Goal: Task Accomplishment & Management: Manage account settings

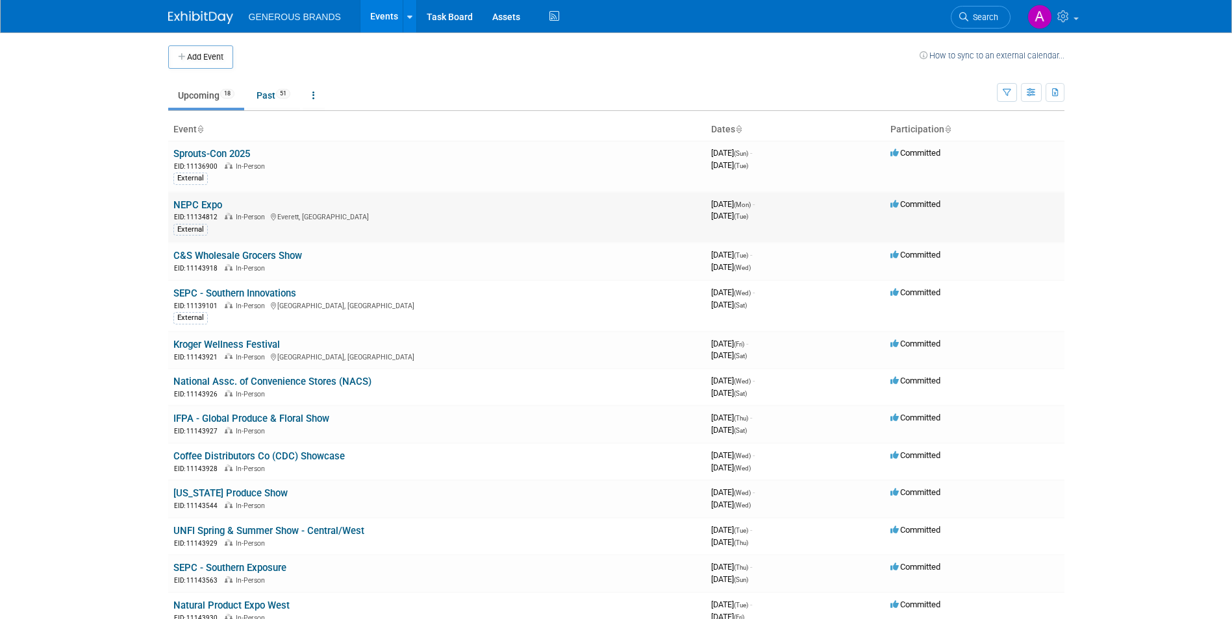
click at [216, 207] on link "NEPC Expo" at bounding box center [197, 205] width 49 height 12
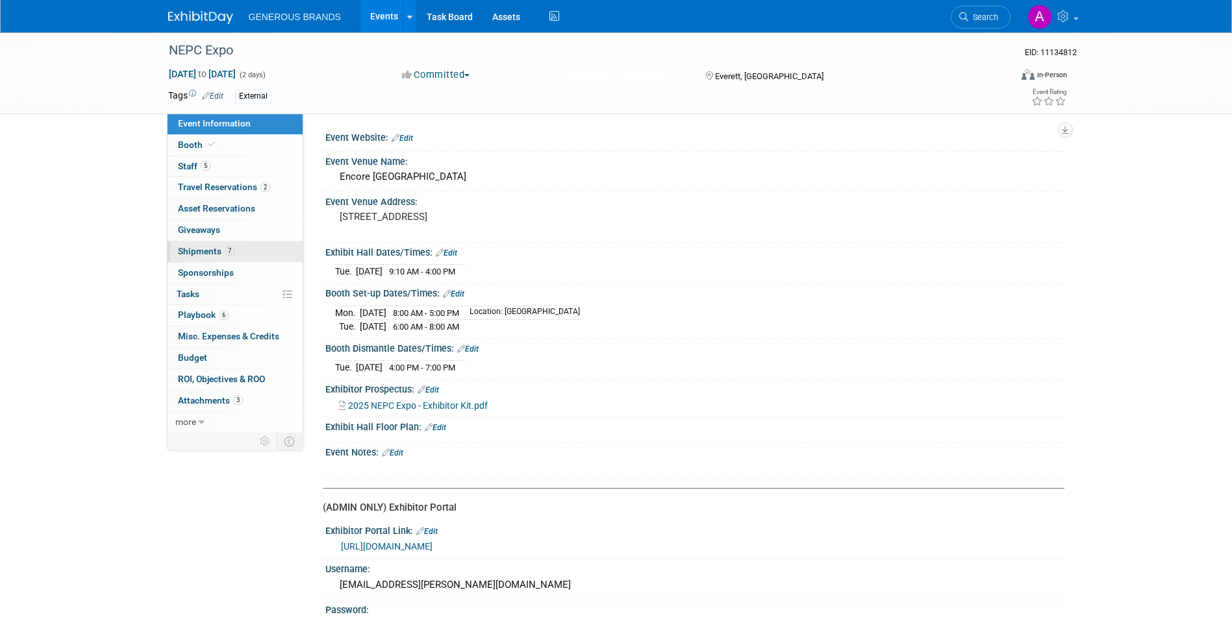
click at [230, 251] on span "7" at bounding box center [230, 251] width 10 height 10
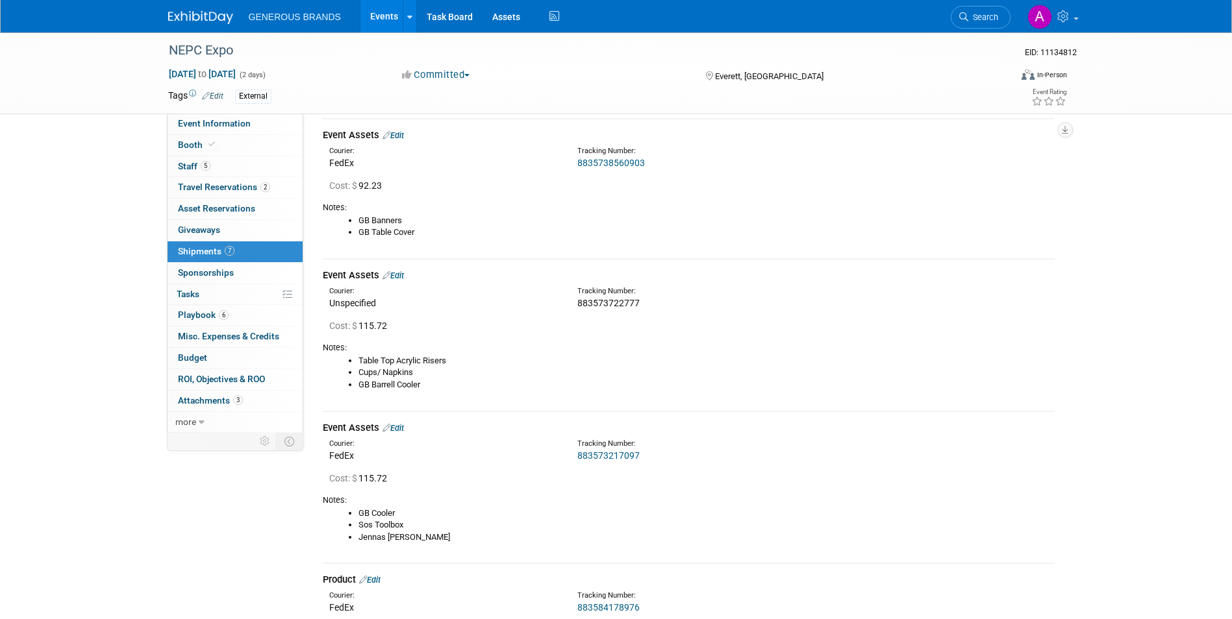
scroll to position [1234, 0]
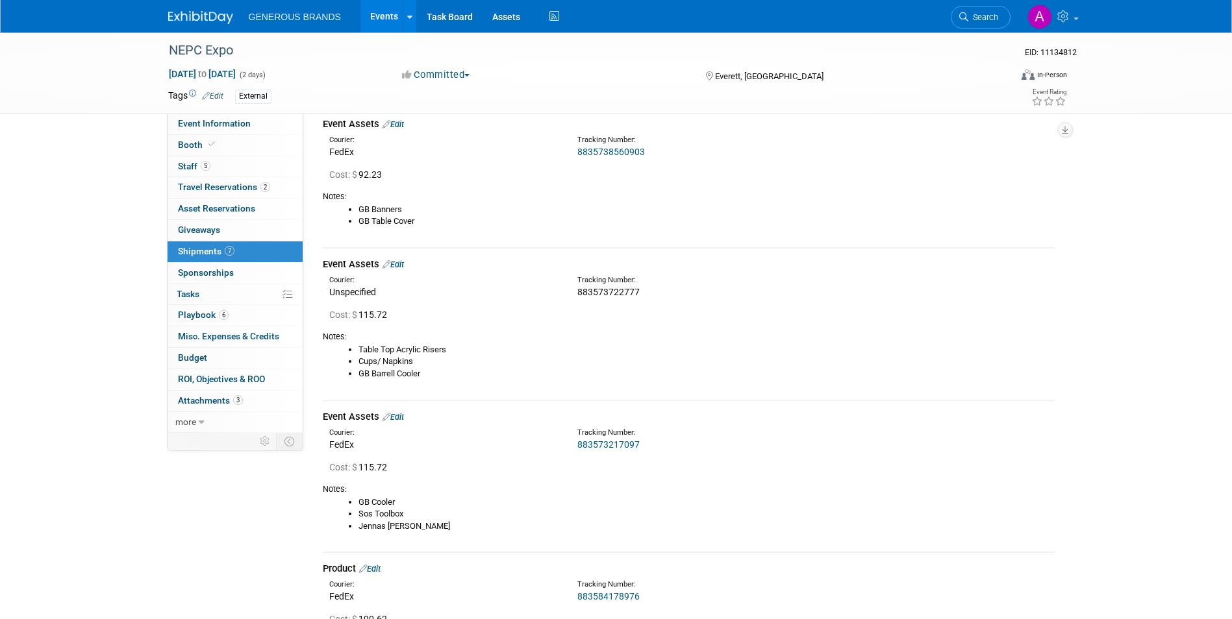
click at [227, 21] on img at bounding box center [200, 17] width 65 height 13
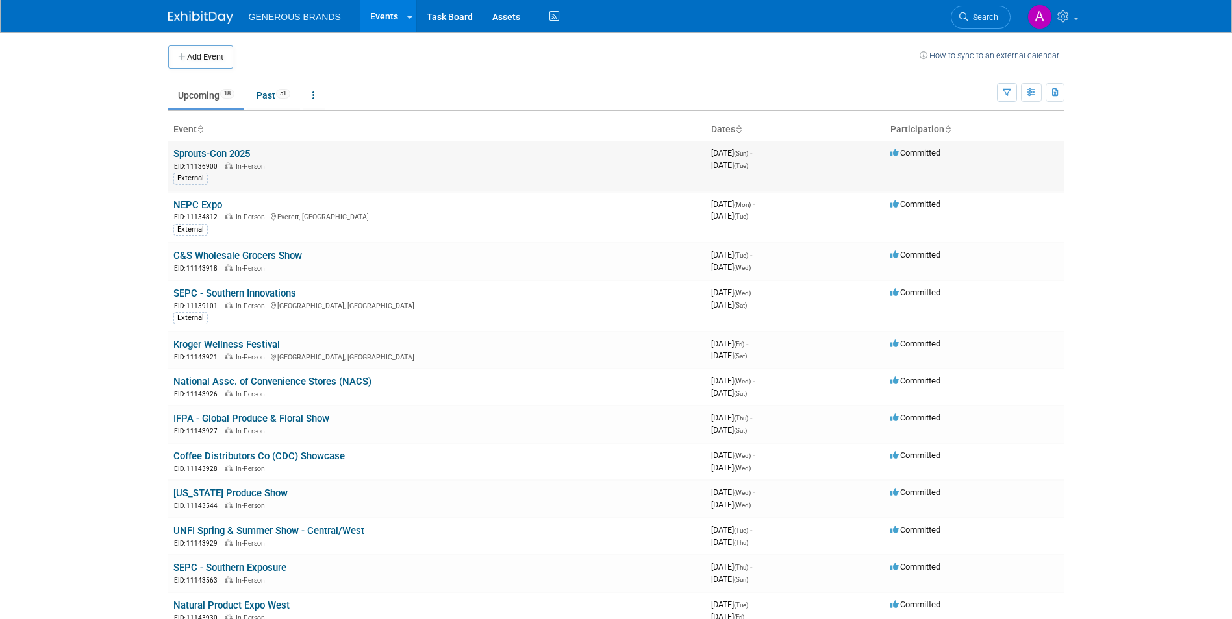
click at [248, 155] on link "Sprouts-Con 2025" at bounding box center [211, 154] width 77 height 12
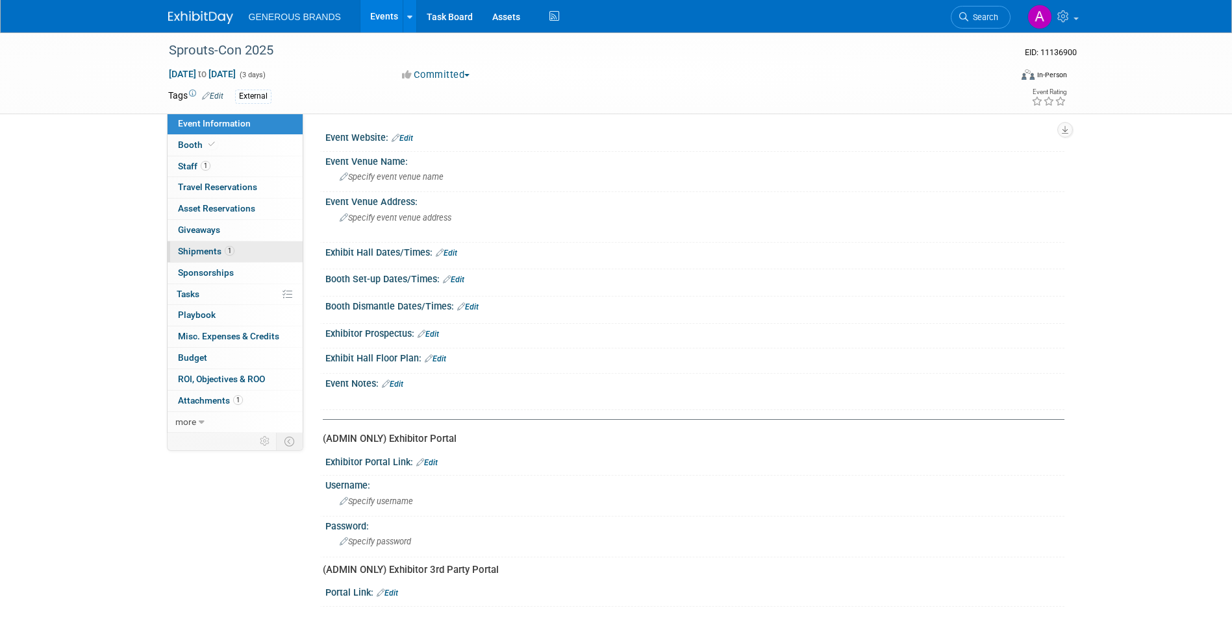
click at [259, 245] on link "1 Shipments 1" at bounding box center [235, 252] width 135 height 21
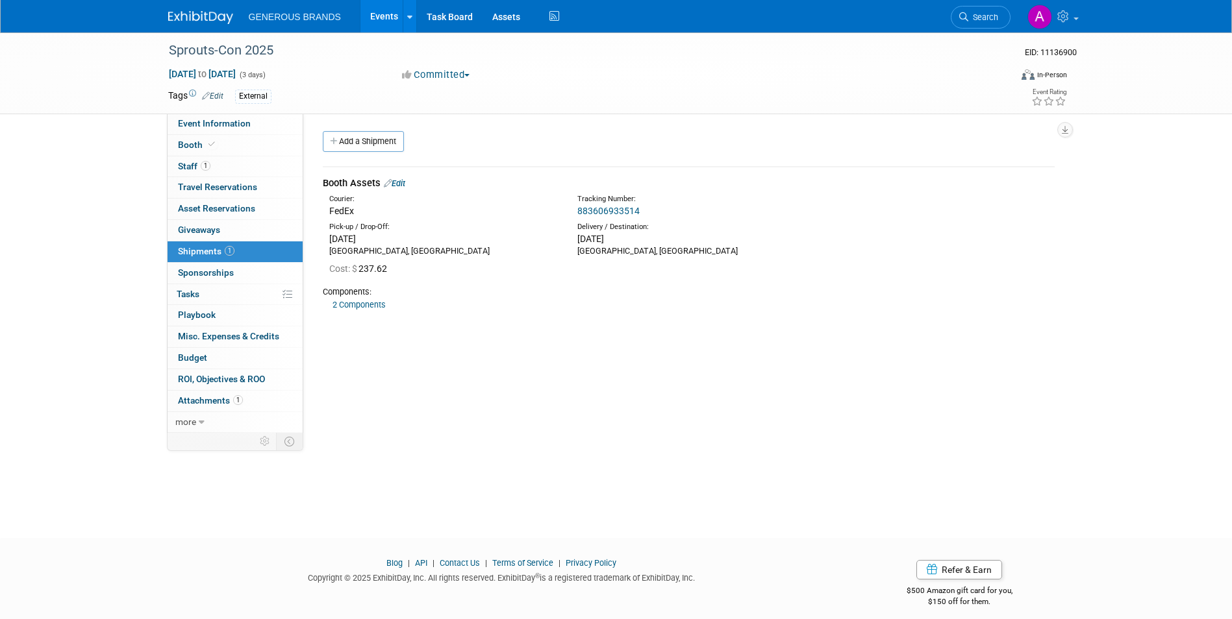
click at [384, 142] on link "Add a Shipment" at bounding box center [363, 141] width 81 height 21
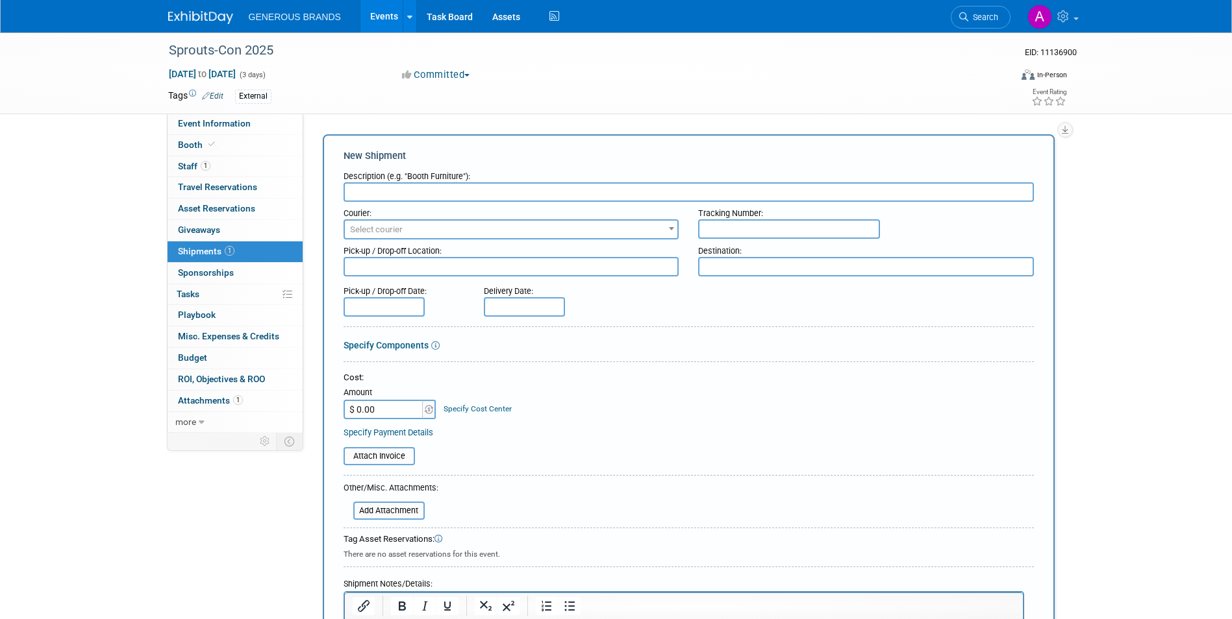
click at [817, 210] on div "Tracking Number:" at bounding box center [866, 211] width 336 height 18
click at [824, 216] on div "Tracking Number:" at bounding box center [866, 211] width 336 height 18
click at [823, 231] on input "text" at bounding box center [789, 228] width 182 height 19
paste input "883581479331"
type input "883581479331"
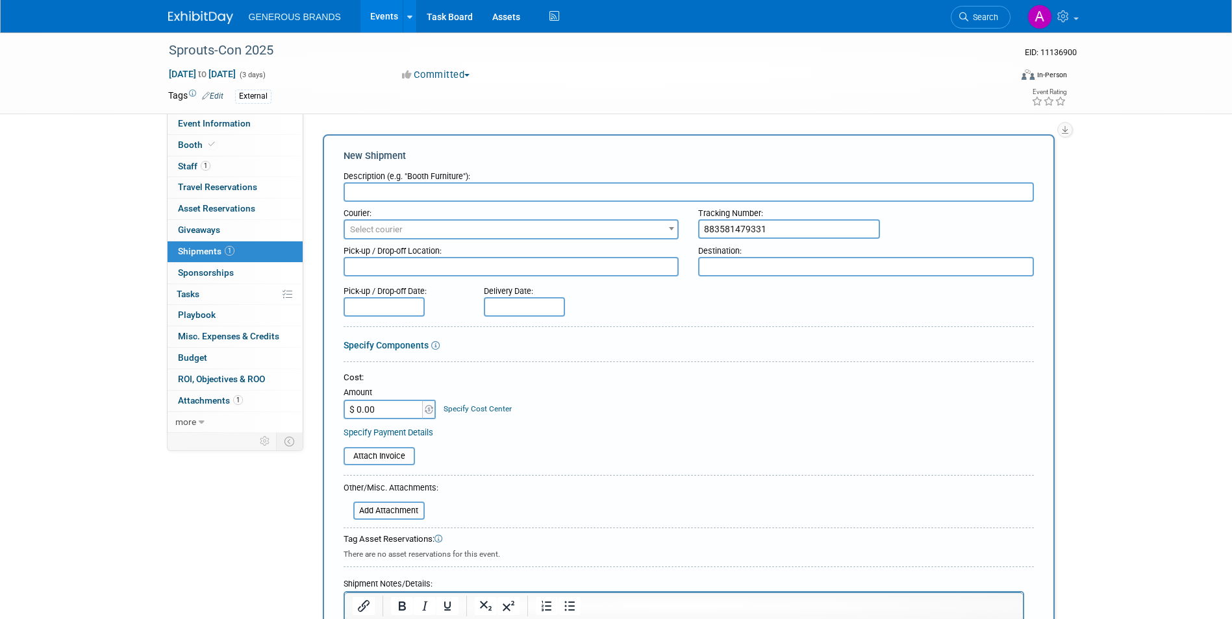
click at [724, 190] on input "text" at bounding box center [688, 191] width 690 height 19
type input "Sproutscon Product"
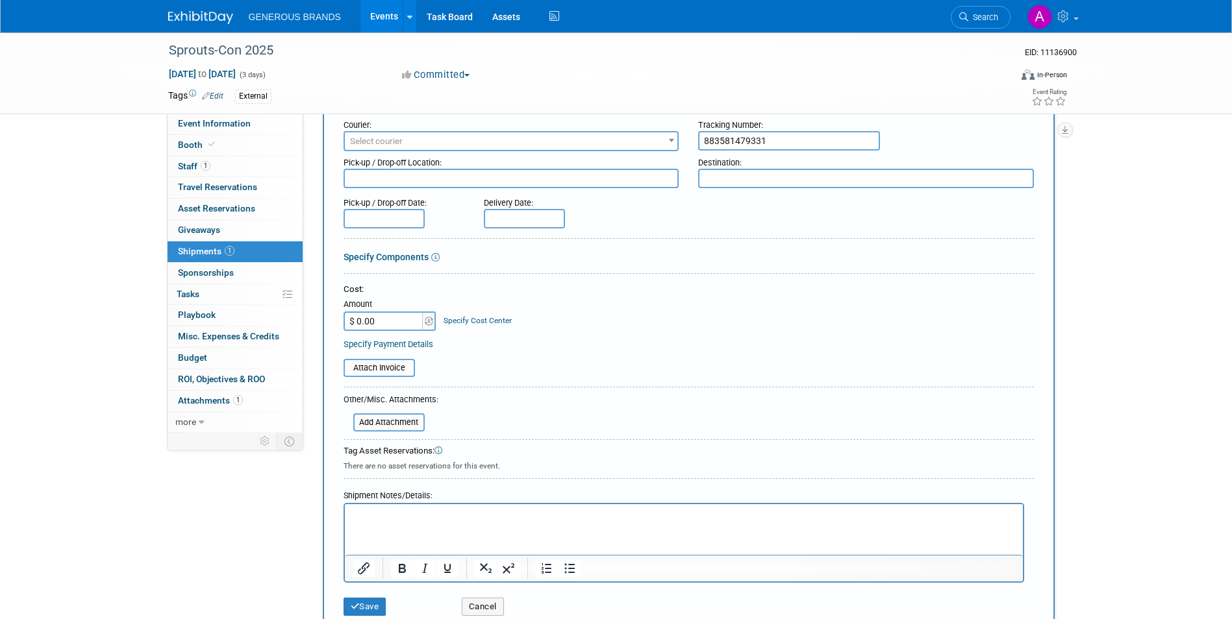
scroll to position [65, 0]
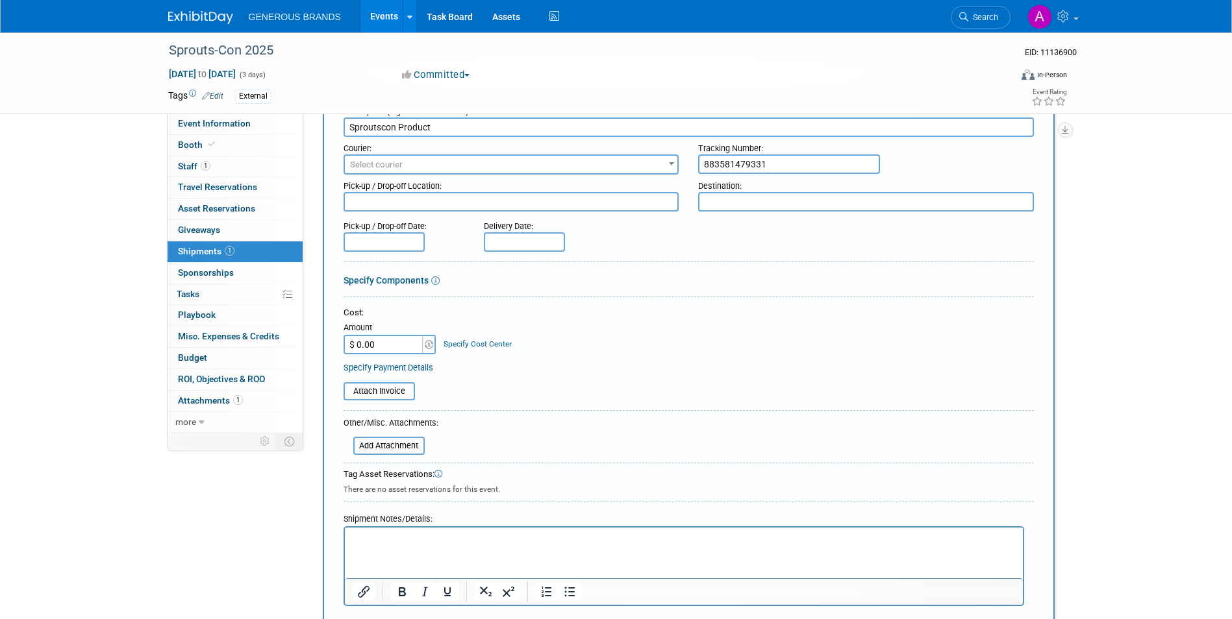
click at [525, 169] on span "Select courier" at bounding box center [511, 165] width 333 height 18
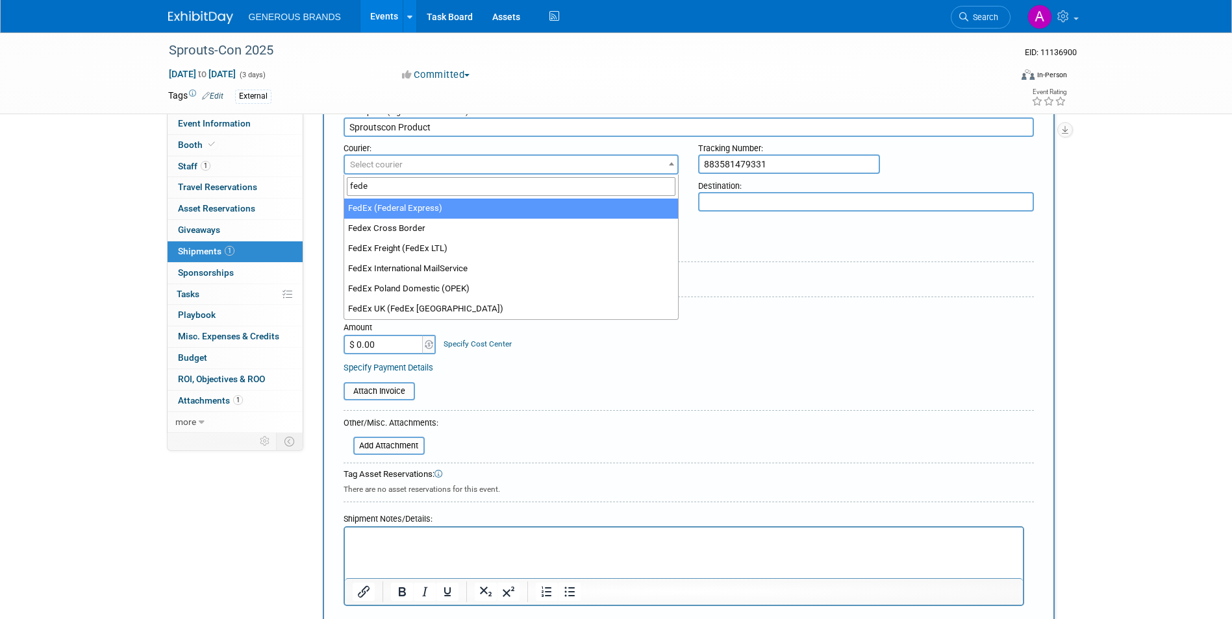
type input "fedex"
select select "206"
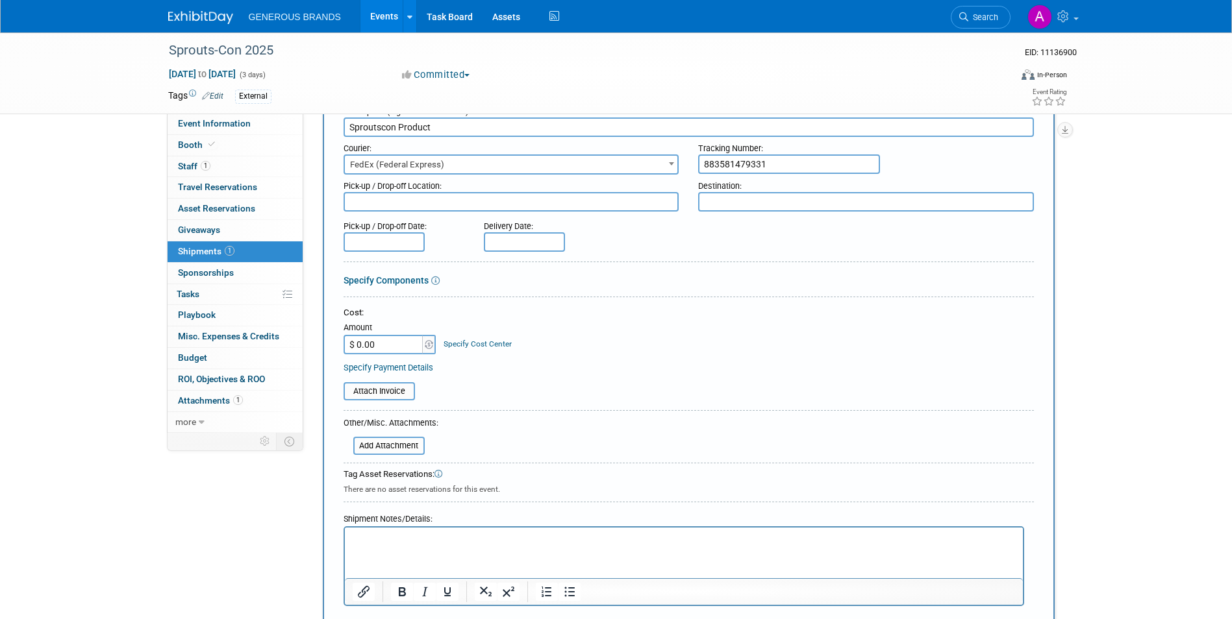
click at [405, 353] on input "$ 0.00" at bounding box center [383, 344] width 81 height 19
paste input "501.23"
type input "$ 501.23"
click at [598, 546] on html at bounding box center [683, 537] width 678 height 18
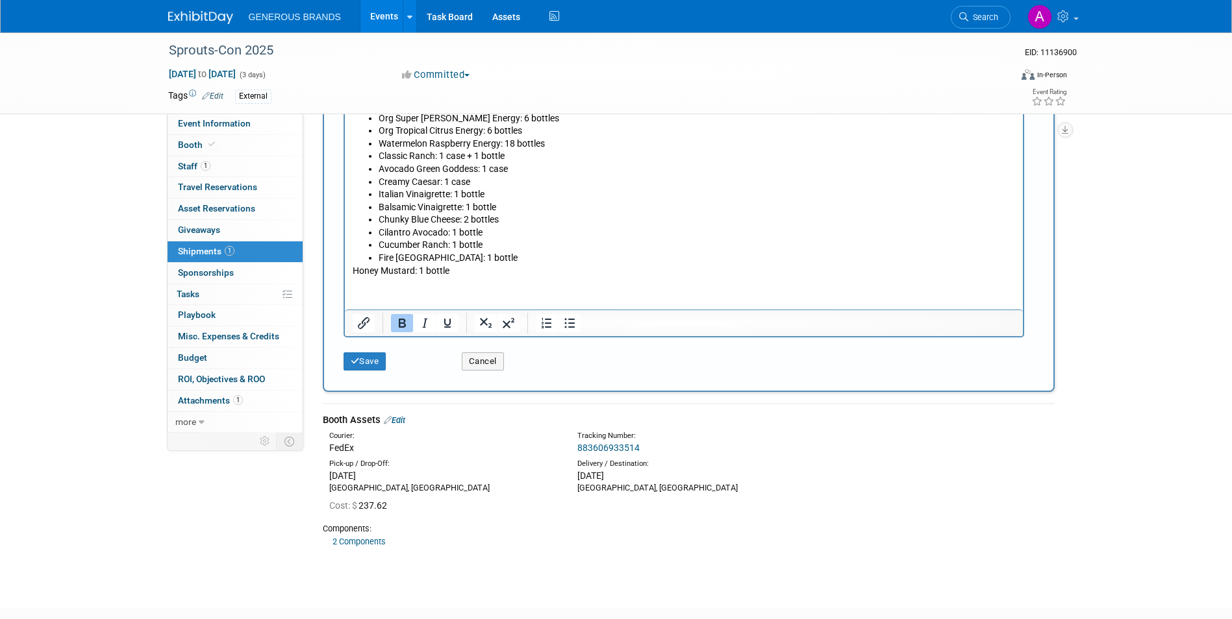
scroll to position [649, 0]
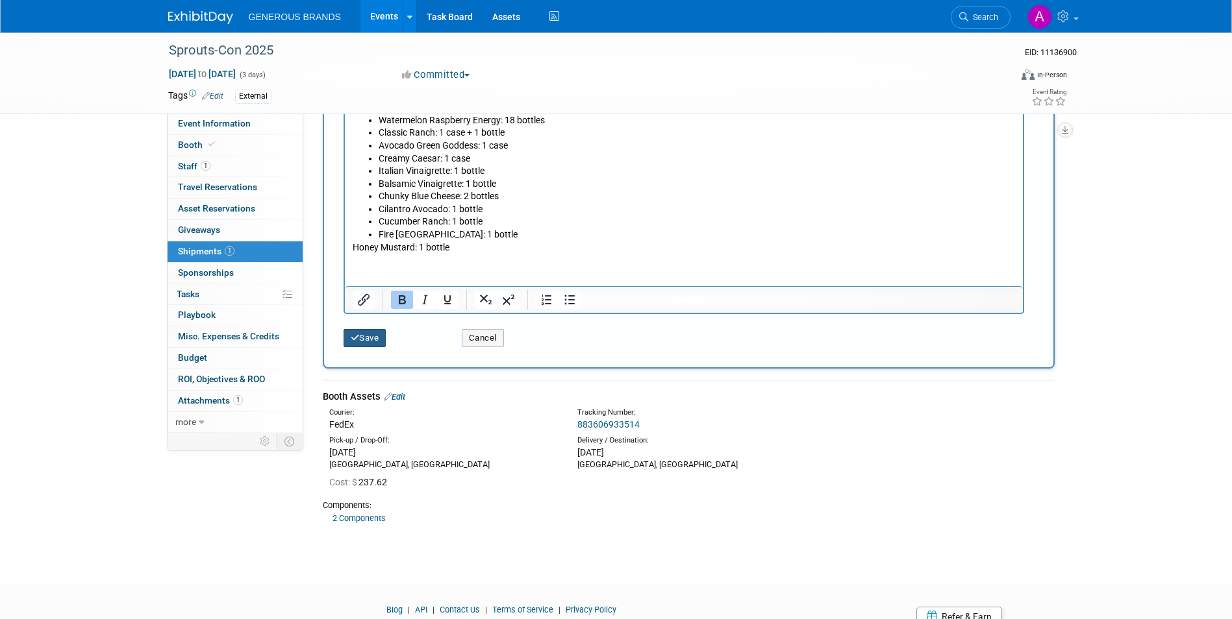
click at [380, 338] on button "Save" at bounding box center [364, 338] width 43 height 18
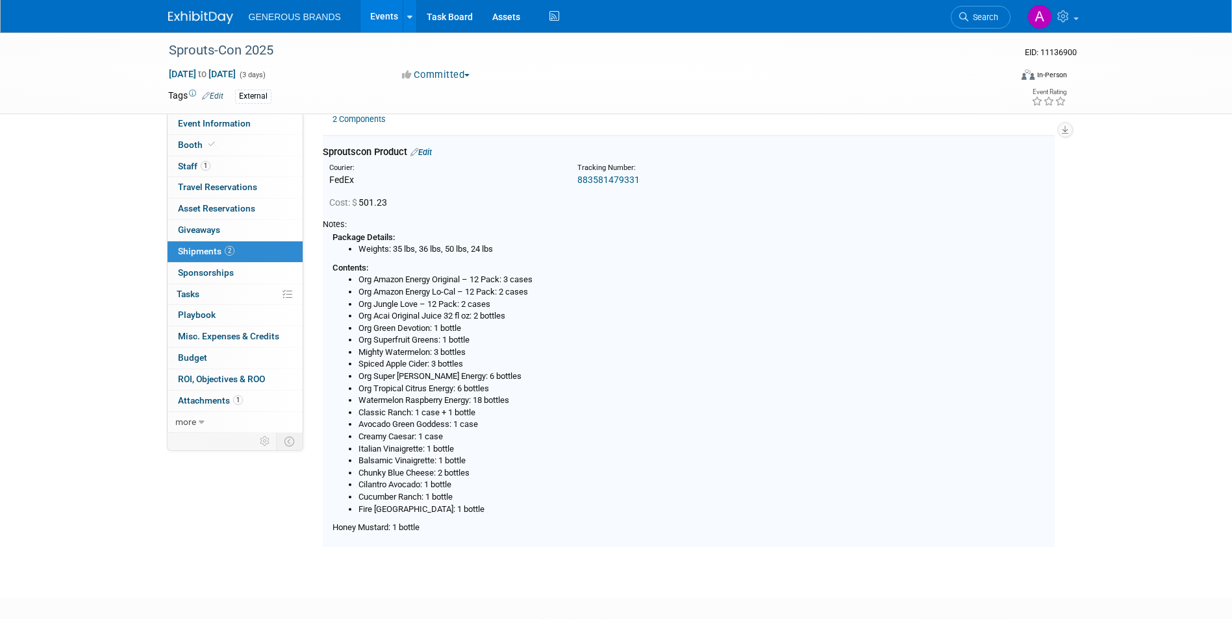
scroll to position [183, 0]
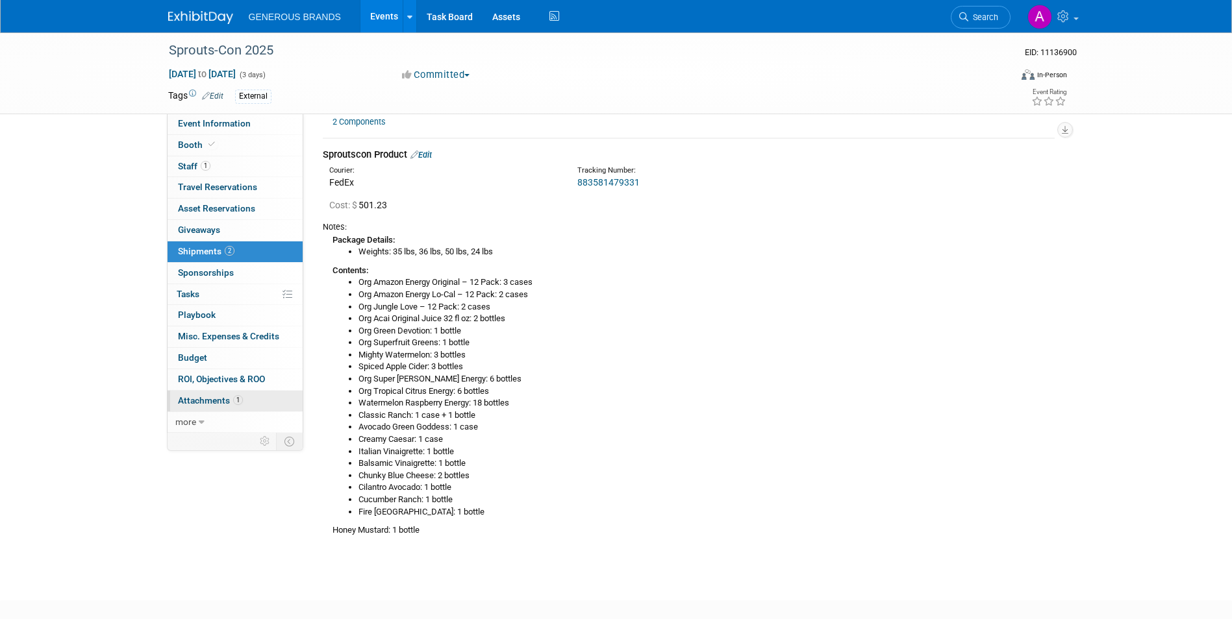
click at [245, 400] on link "1 Attachments 1" at bounding box center [235, 401] width 135 height 21
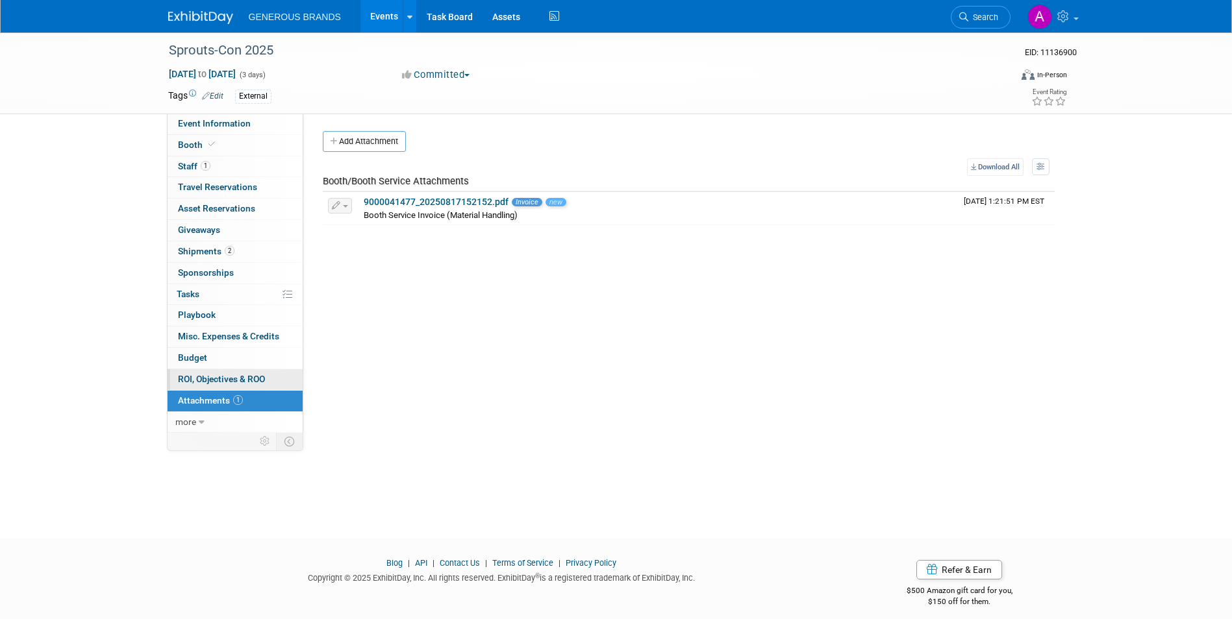
click at [253, 385] on link "0 ROI, Objectives & ROO 0" at bounding box center [235, 379] width 135 height 21
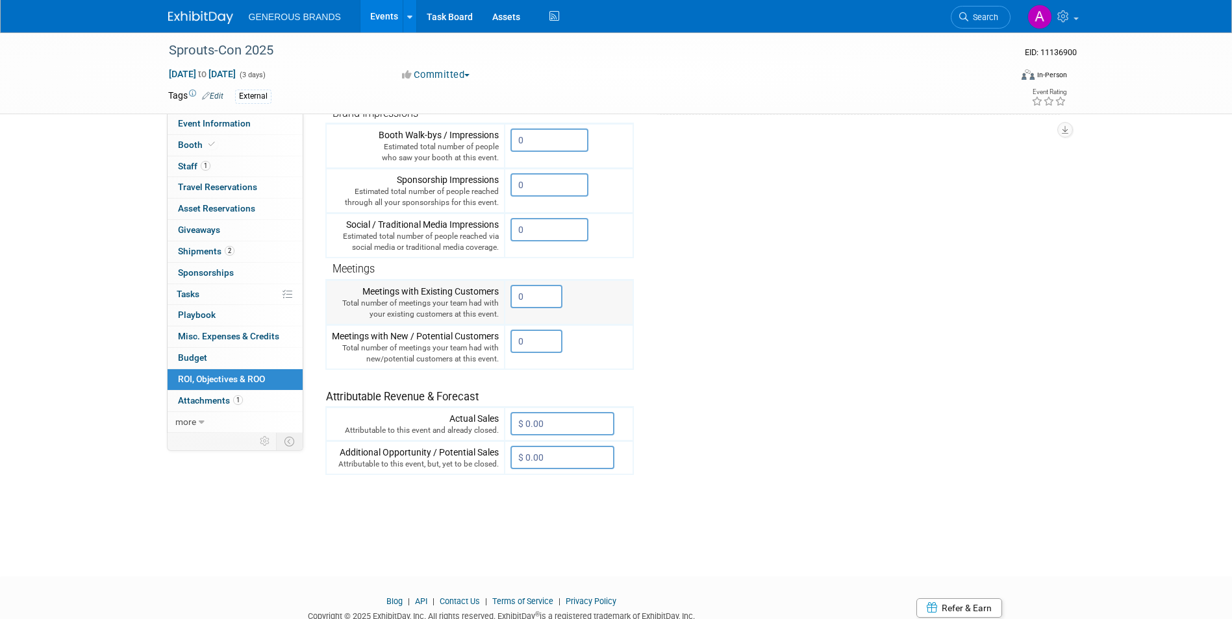
scroll to position [288, 0]
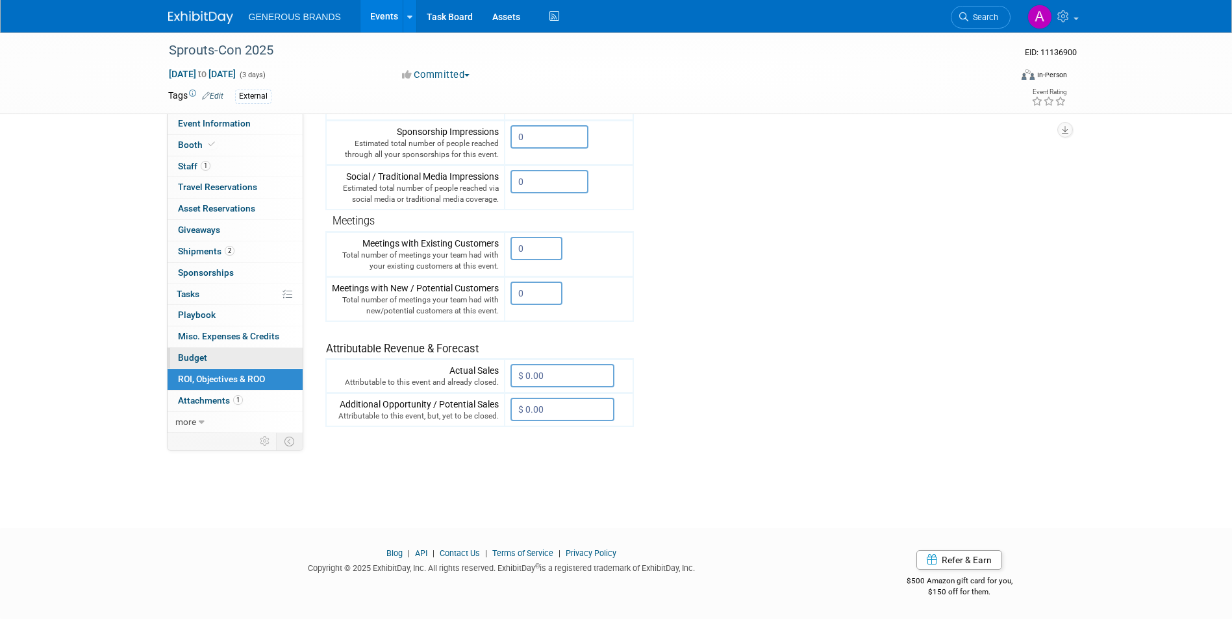
click at [242, 350] on link "Budget" at bounding box center [235, 358] width 135 height 21
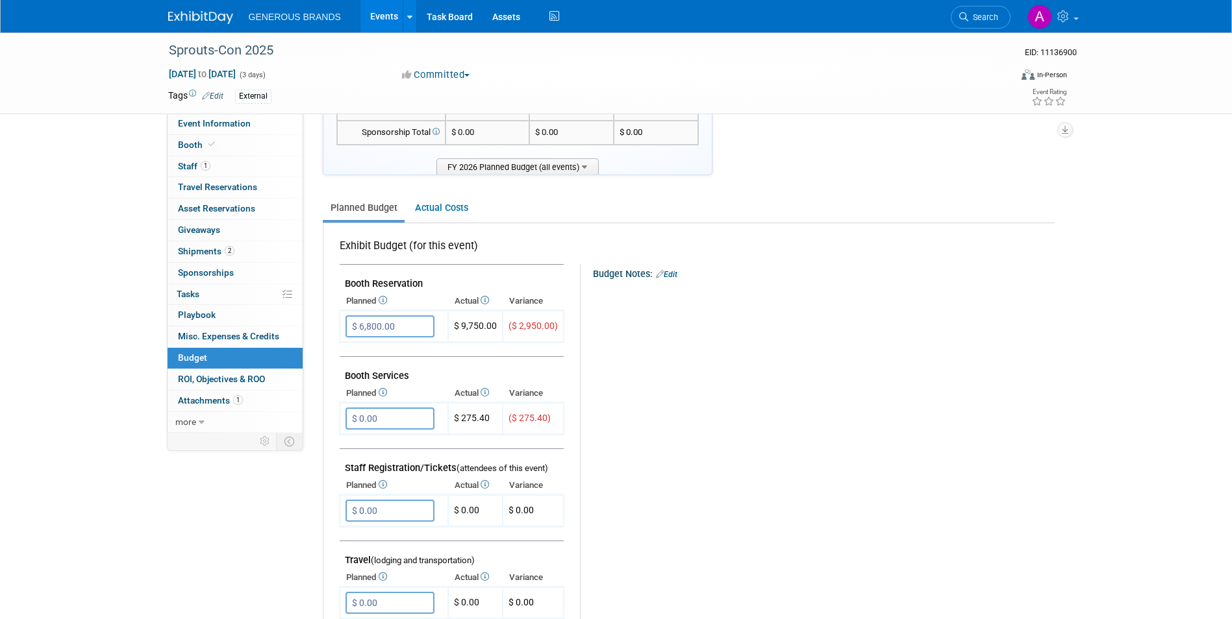
scroll to position [0, 0]
